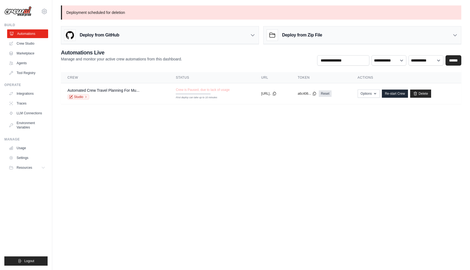
click at [32, 31] on link "Automations" at bounding box center [27, 33] width 41 height 9
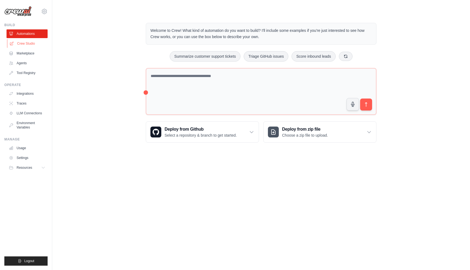
click at [29, 40] on link "Crew Studio" at bounding box center [27, 43] width 41 height 9
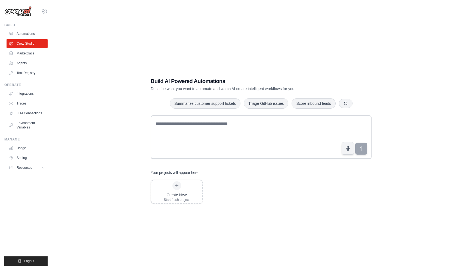
click at [29, 35] on link "Automations" at bounding box center [27, 33] width 41 height 9
